Goal: Information Seeking & Learning: Learn about a topic

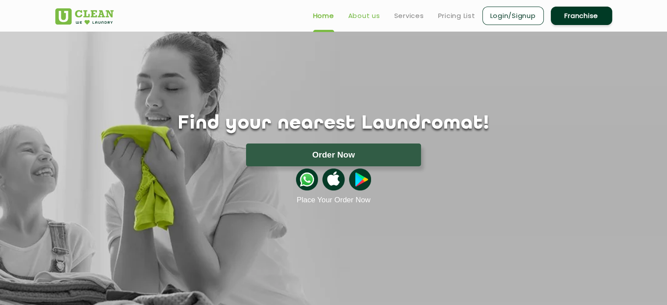
click at [356, 14] on link "About us" at bounding box center [364, 16] width 32 height 11
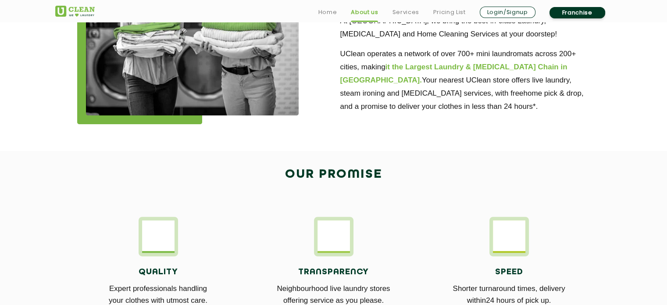
scroll to position [483, 0]
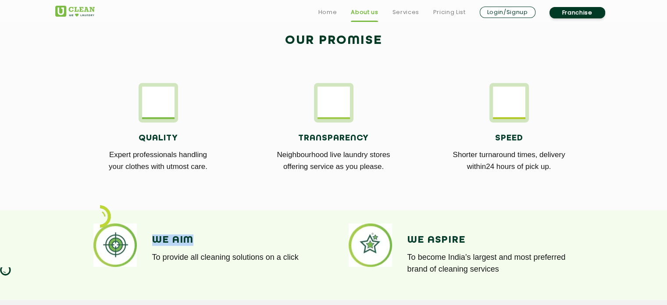
drag, startPoint x: 153, startPoint y: 236, endPoint x: 204, endPoint y: 237, distance: 50.9
click at [204, 237] on h4 "We Aim" at bounding box center [236, 239] width 168 height 11
copy h4 "We Aim"
click at [436, 237] on h4 "We Aspire" at bounding box center [492, 239] width 168 height 11
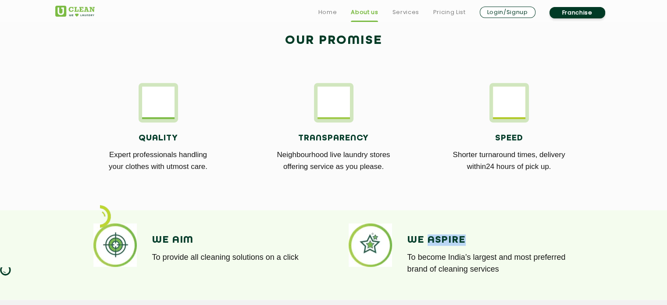
copy h4 "Aspire"
